Goal: Task Accomplishment & Management: Complete application form

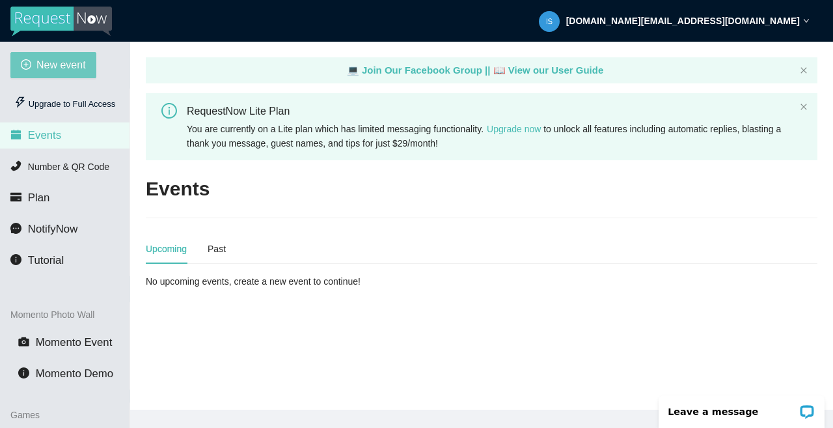
drag, startPoint x: 44, startPoint y: 58, endPoint x: 51, endPoint y: 62, distance: 7.6
click at [51, 62] on span "New event" at bounding box center [60, 65] width 49 height 16
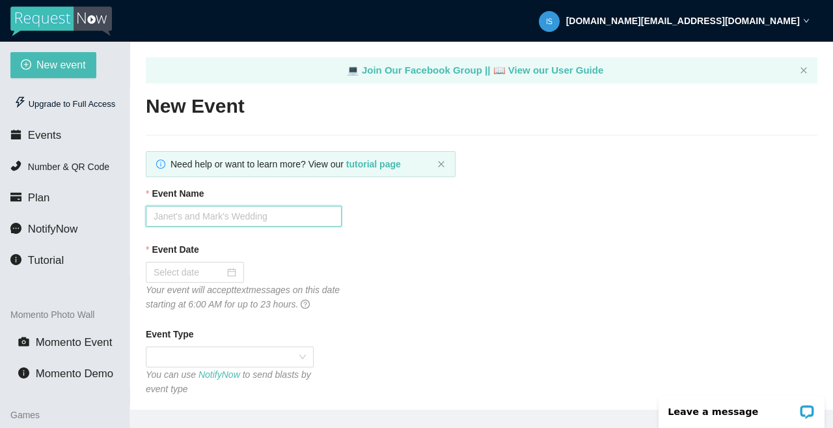
click at [201, 210] on input "Event Name" at bounding box center [244, 216] width 196 height 21
type input "Kennedy And Liandra Wedding"
click at [224, 266] on input "Event Date" at bounding box center [189, 272] width 71 height 14
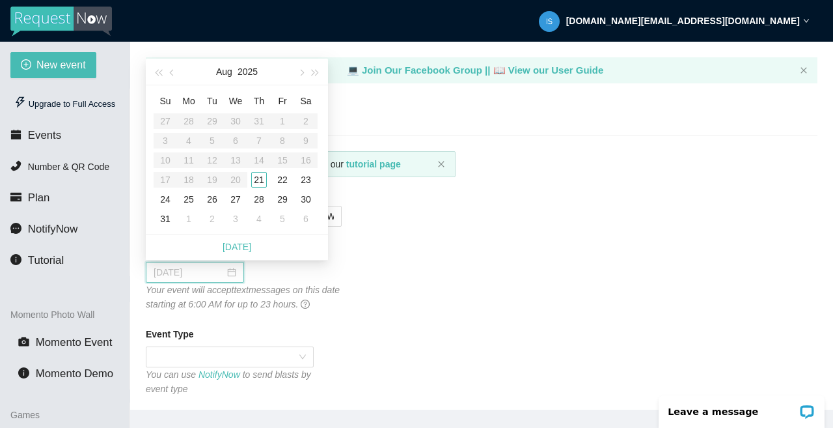
type input "08/21/2025"
click at [263, 178] on div "21" at bounding box center [259, 180] width 16 height 16
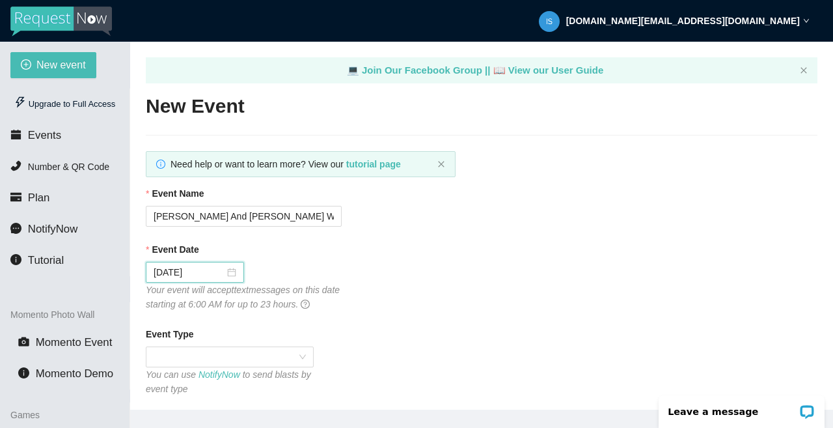
click at [286, 353] on span at bounding box center [230, 357] width 152 height 20
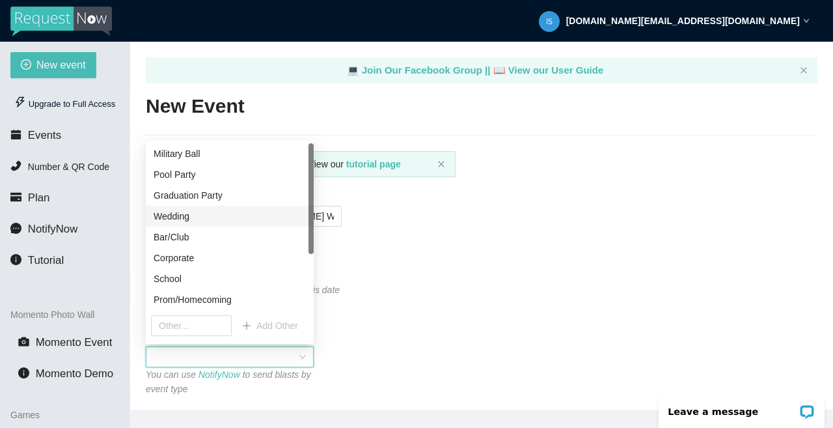
click at [258, 222] on div "Wedding" at bounding box center [230, 216] width 152 height 14
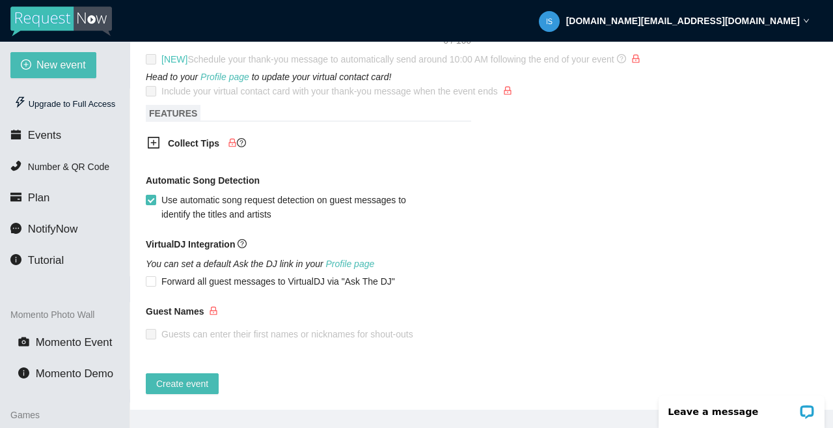
scroll to position [154, 0]
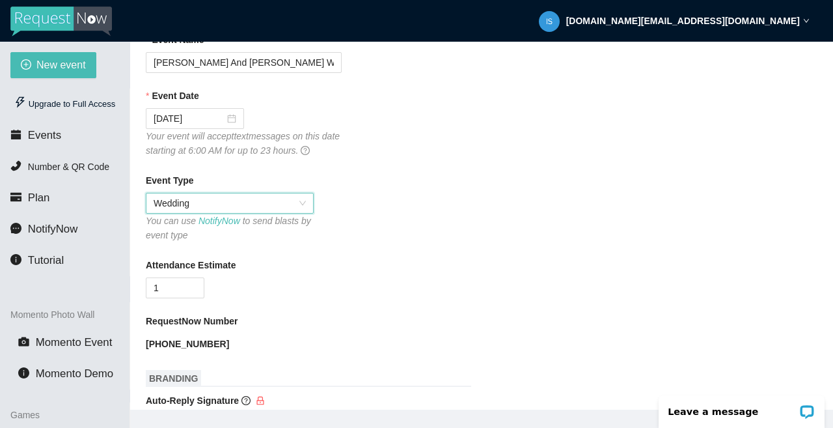
click at [201, 279] on span "Increase Value" at bounding box center [196, 283] width 14 height 10
click at [195, 286] on span "up" at bounding box center [197, 284] width 8 height 8
drag, startPoint x: 184, startPoint y: 286, endPoint x: 118, endPoint y: 275, distance: 66.7
click at [118, 275] on section "New event Upgrade to Full Access Events Number & QR Code Plan NotifyNow Tutoria…" at bounding box center [416, 256] width 833 height 428
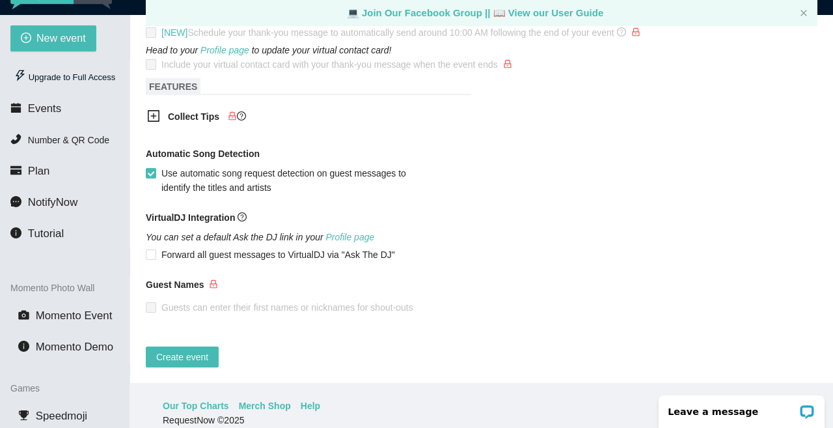
scroll to position [42, 0]
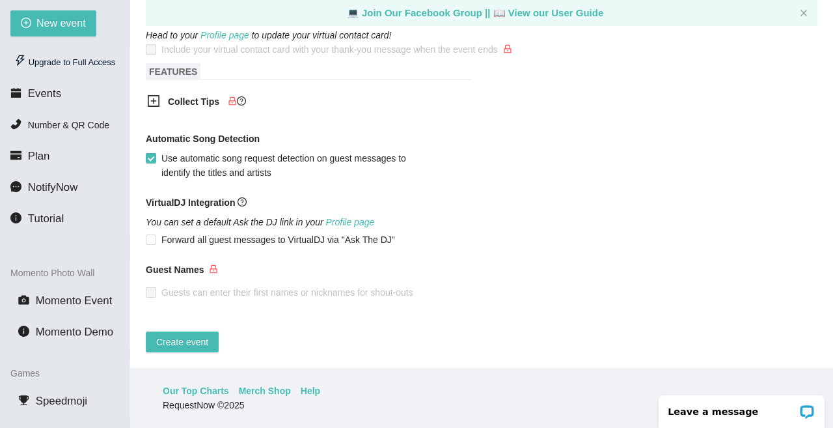
type input "100"
click at [197, 335] on span "Create event" at bounding box center [182, 342] width 52 height 14
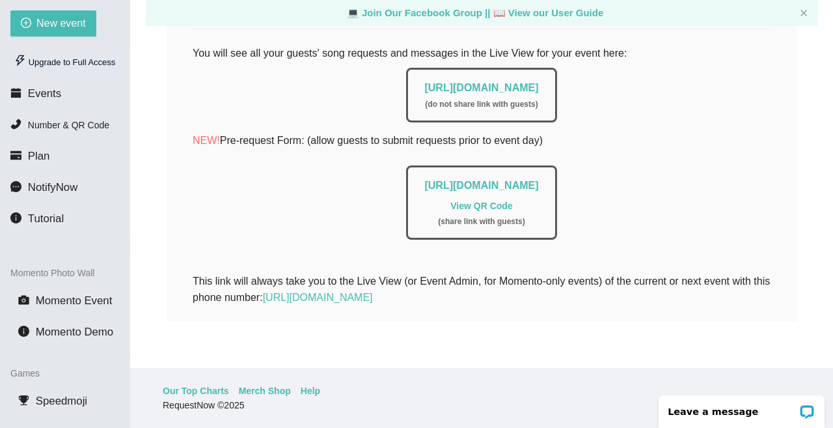
scroll to position [301, 0]
click at [484, 200] on link "View QR Code" at bounding box center [481, 205] width 62 height 10
